Goal: Entertainment & Leisure: Consume media (video, audio)

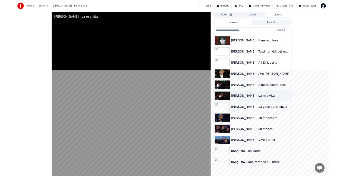
scroll to position [810, 0]
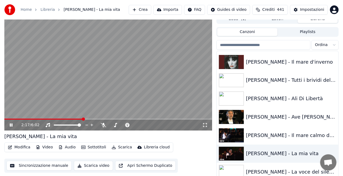
scroll to position [0, 0]
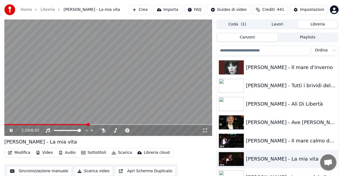
click at [28, 9] on link "Home" at bounding box center [26, 9] width 11 height 5
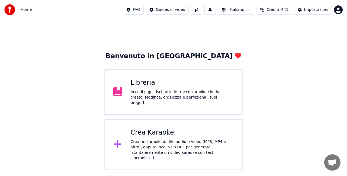
click at [159, 97] on div "Accedi e gestisci tutte le tracce karaoke che hai creato. Modifica, organizza e…" at bounding box center [182, 98] width 103 height 16
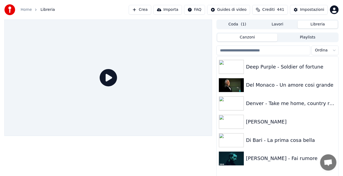
scroll to position [2252, 0]
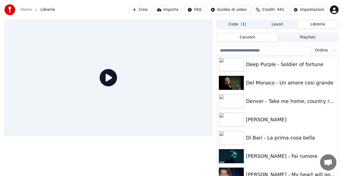
click at [269, 48] on input "search" at bounding box center [263, 51] width 94 height 10
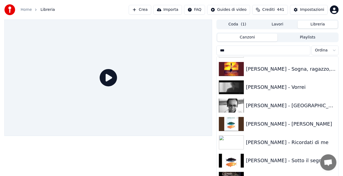
scroll to position [0, 0]
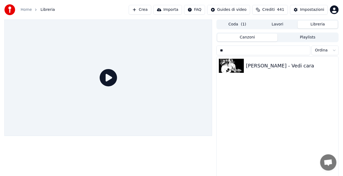
type input "*"
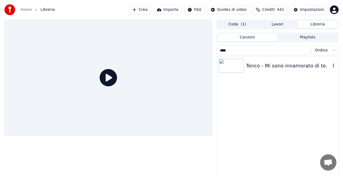
type input "****"
click at [281, 63] on div "Tenco - Mi sono innamorato di te." at bounding box center [288, 66] width 85 height 8
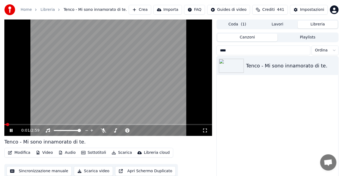
click at [207, 130] on icon at bounding box center [204, 131] width 5 height 4
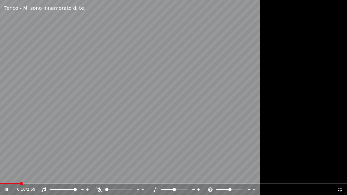
click at [77, 189] on span at bounding box center [75, 189] width 3 height 3
